Goal: Task Accomplishment & Management: Manage account settings

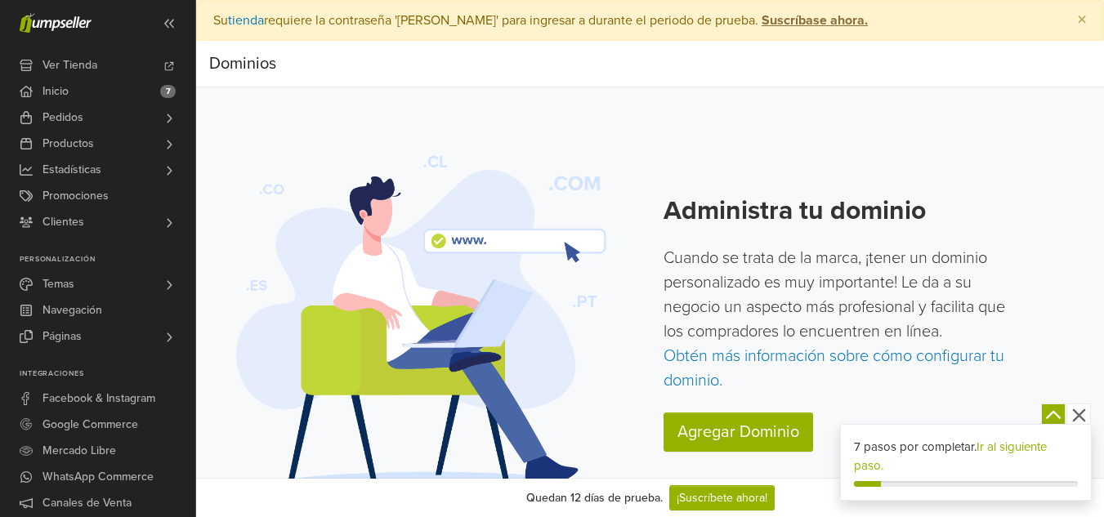
scroll to position [29, 0]
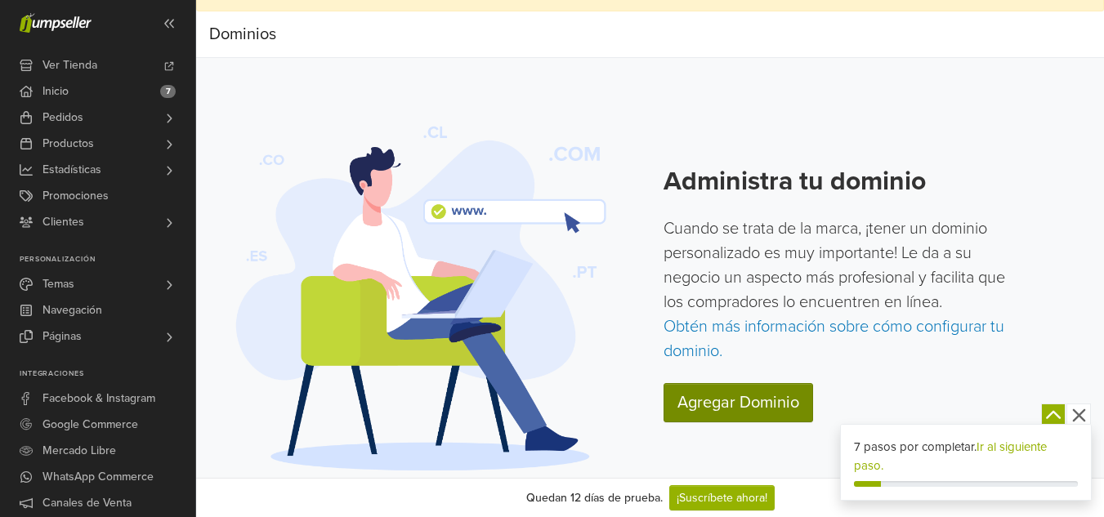
click at [768, 406] on link "Agregar Dominio" at bounding box center [738, 402] width 150 height 39
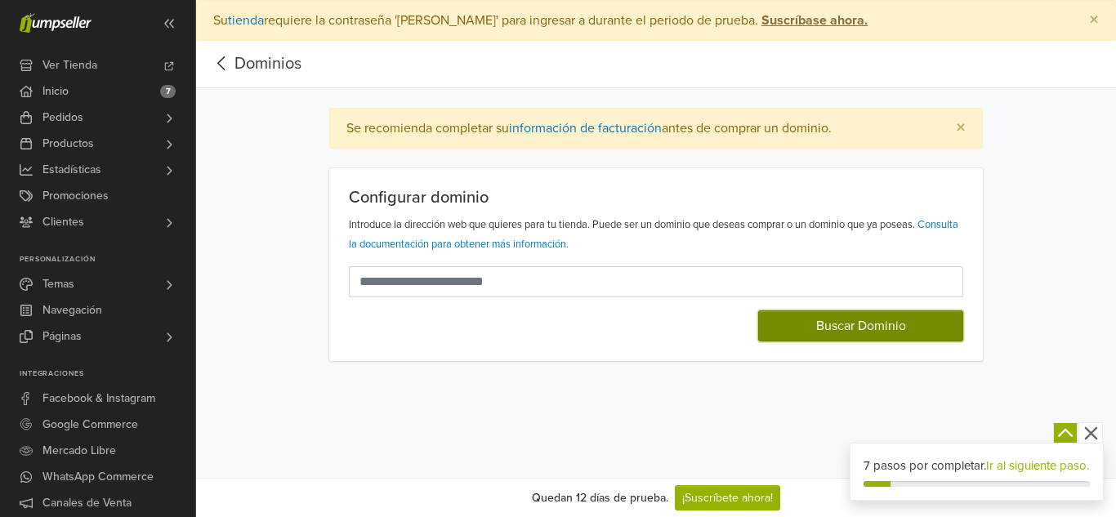
click at [832, 328] on button "Buscar Dominio" at bounding box center [860, 325] width 205 height 31
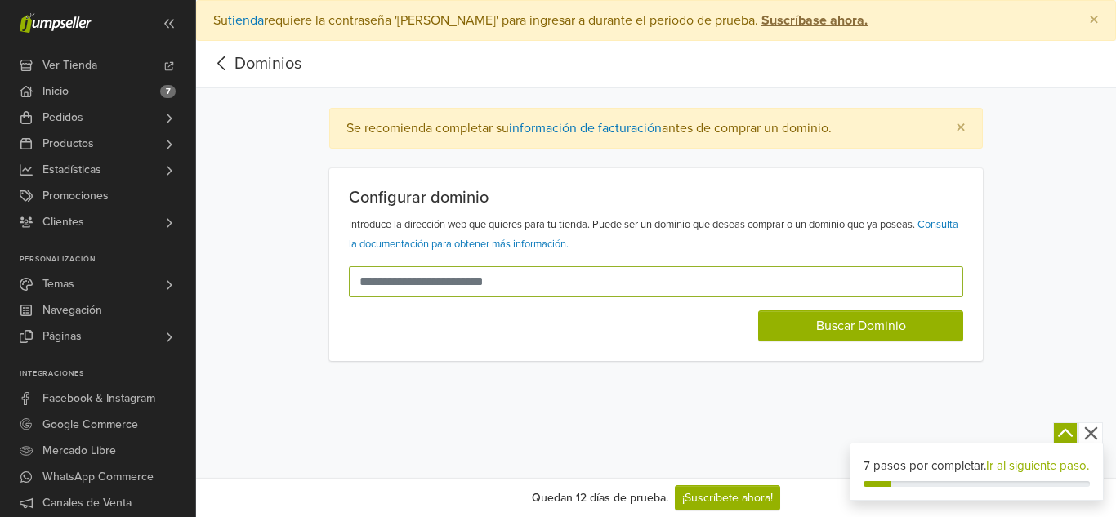
click at [643, 279] on input "text" at bounding box center [646, 281] width 595 height 31
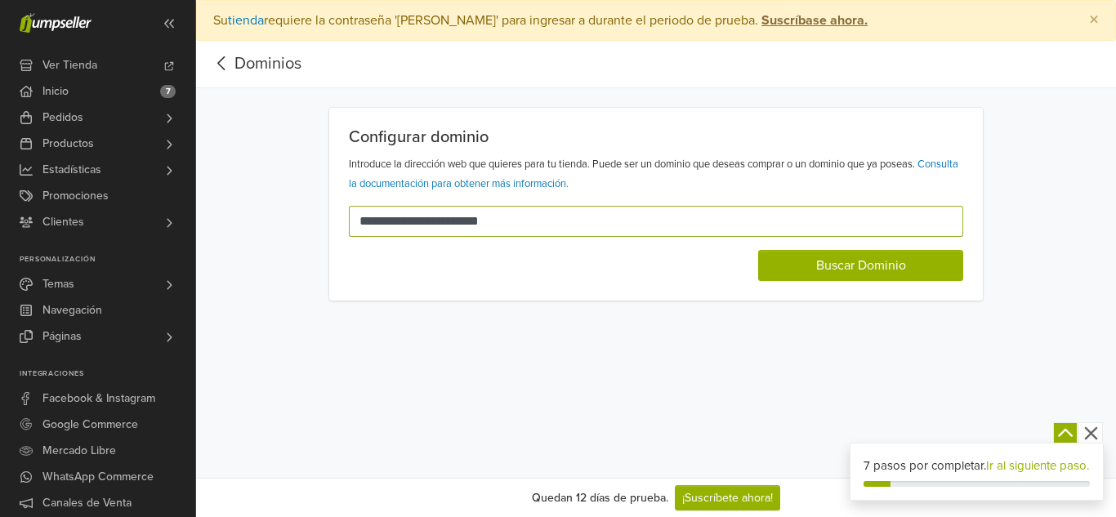
type input "**********"
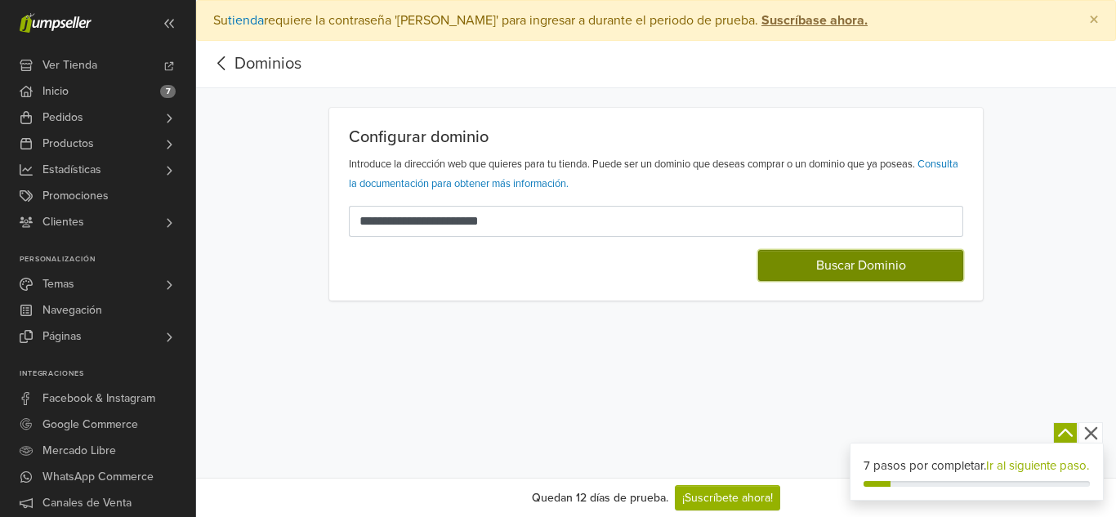
click at [792, 275] on button "Buscar Dominio" at bounding box center [860, 265] width 205 height 31
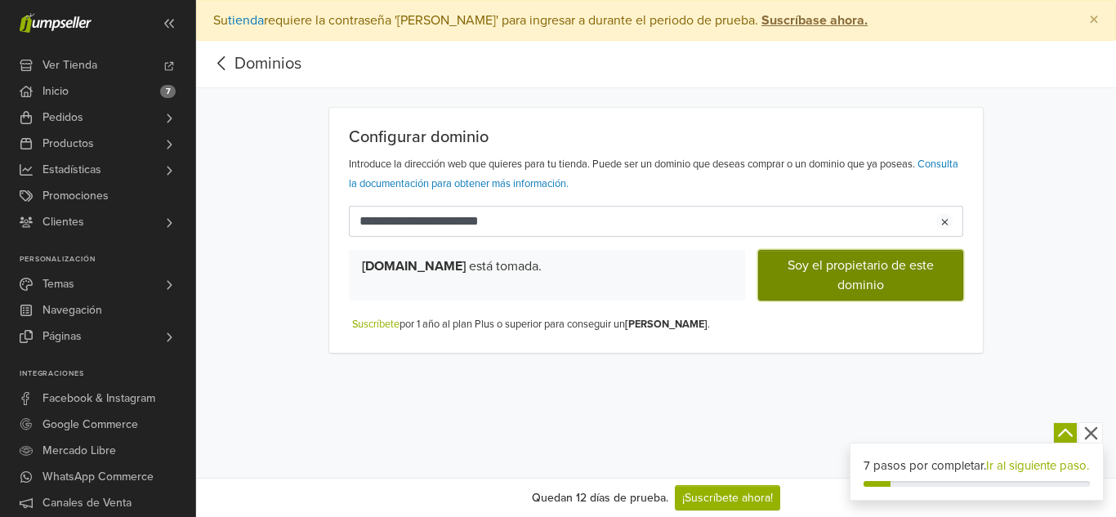
click at [792, 275] on button "Soy el propietario de este dominio" at bounding box center [860, 275] width 205 height 51
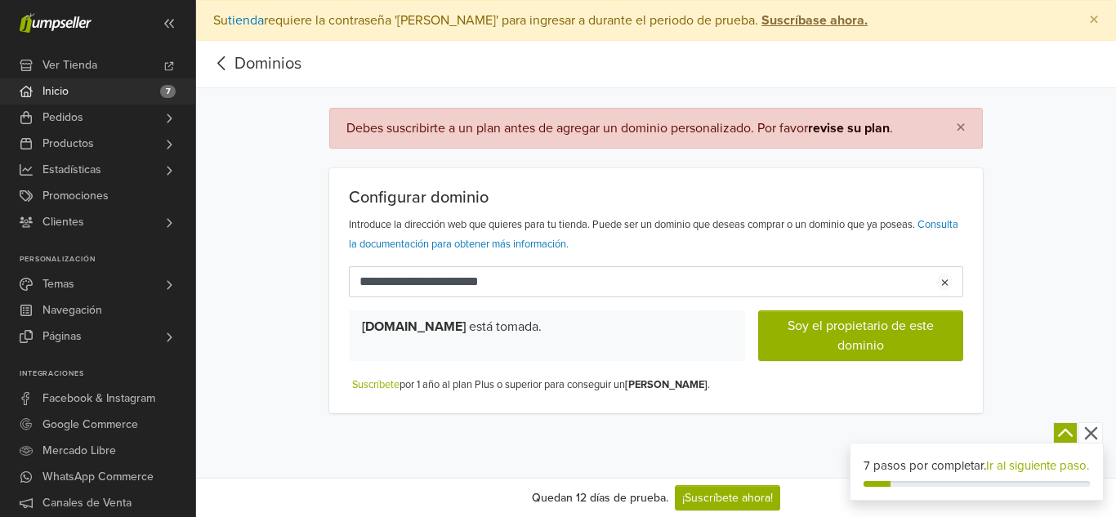
click at [72, 100] on link "Inicio 7" at bounding box center [97, 91] width 195 height 26
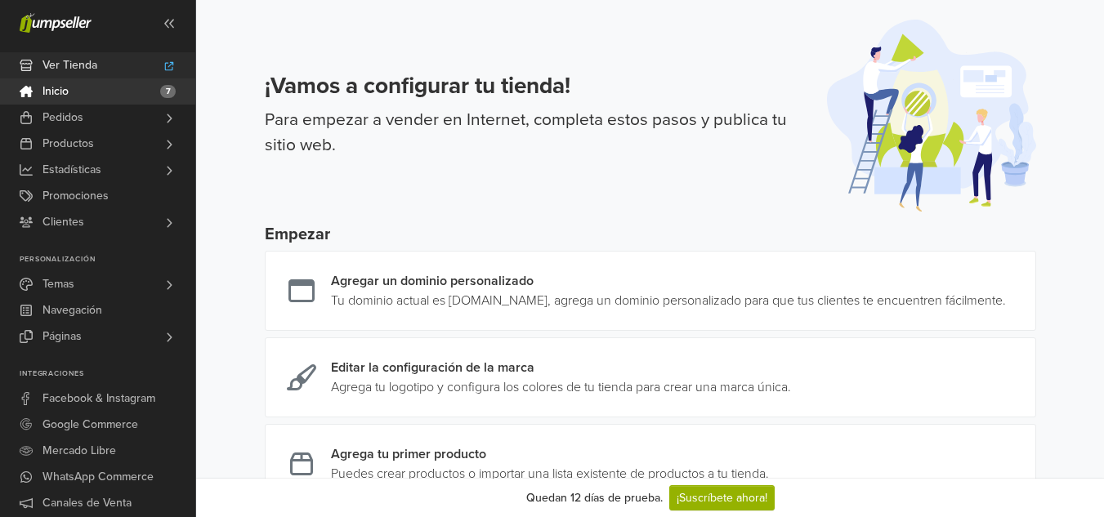
click at [69, 70] on span "Ver Tienda" at bounding box center [69, 65] width 55 height 26
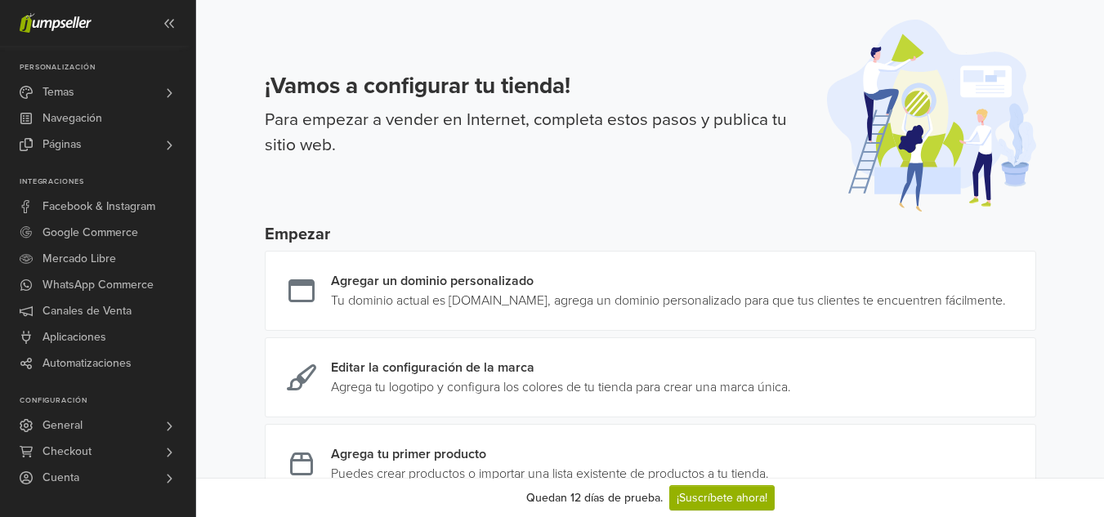
drag, startPoint x: 194, startPoint y: 105, endPoint x: 233, endPoint y: 283, distance: 182.4
click at [157, 92] on link "Temas" at bounding box center [97, 92] width 195 height 26
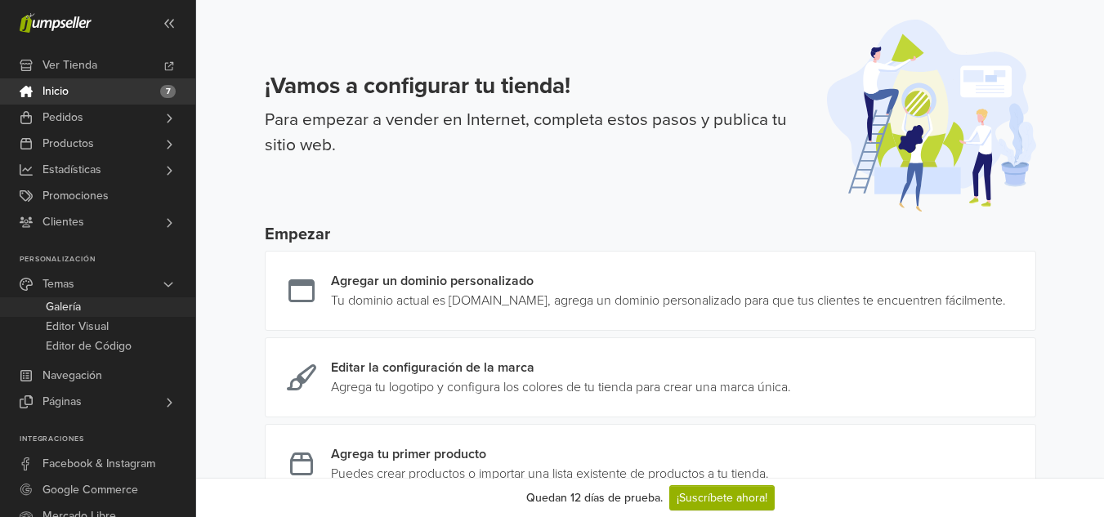
click at [99, 301] on link "Galería" at bounding box center [97, 307] width 195 height 20
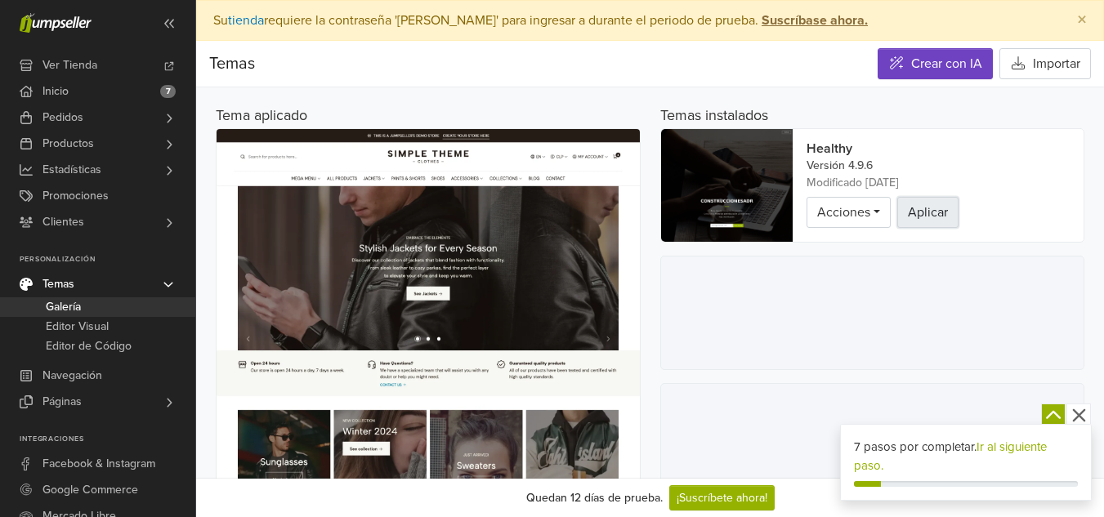
click at [924, 214] on button "Aplicar" at bounding box center [927, 212] width 61 height 31
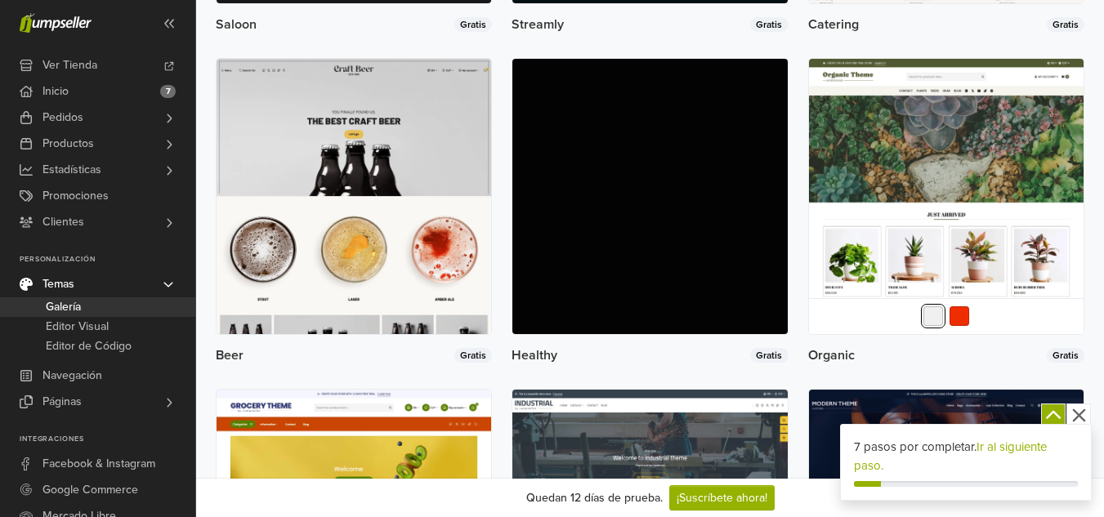
scroll to position [1734, 0]
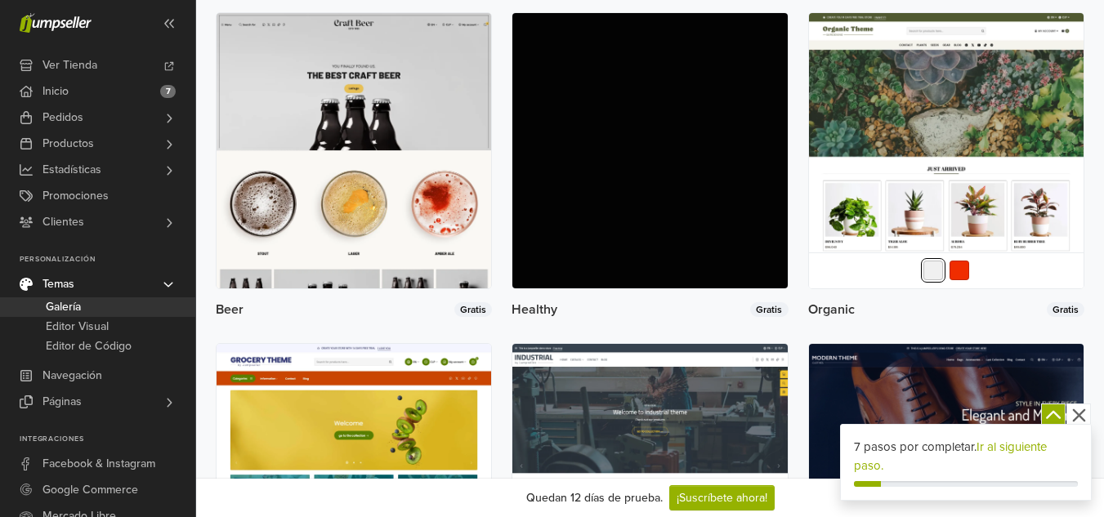
click at [712, 246] on div at bounding box center [649, 150] width 275 height 275
click at [569, 252] on div at bounding box center [649, 150] width 275 height 275
click at [573, 288] on div at bounding box center [649, 150] width 275 height 275
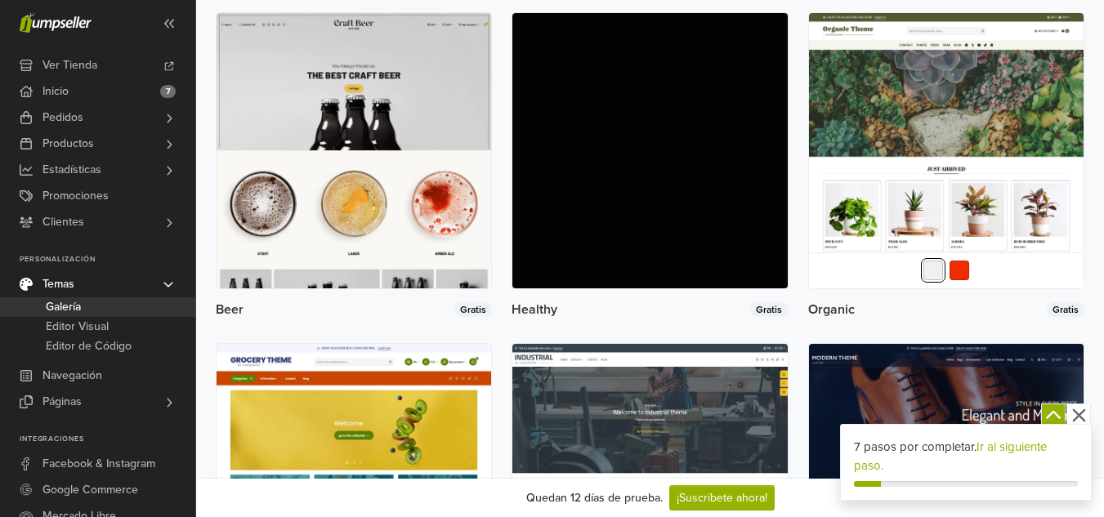
click at [573, 288] on div at bounding box center [649, 150] width 275 height 275
click at [533, 316] on span "Healthy" at bounding box center [534, 309] width 46 height 13
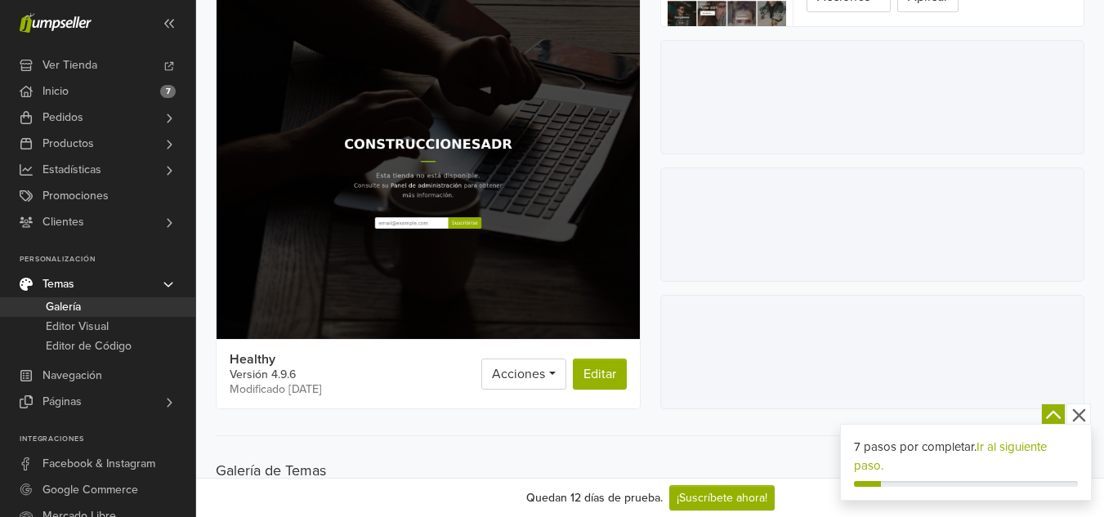
scroll to position [0, 0]
